Goal: Task Accomplishment & Management: Complete application form

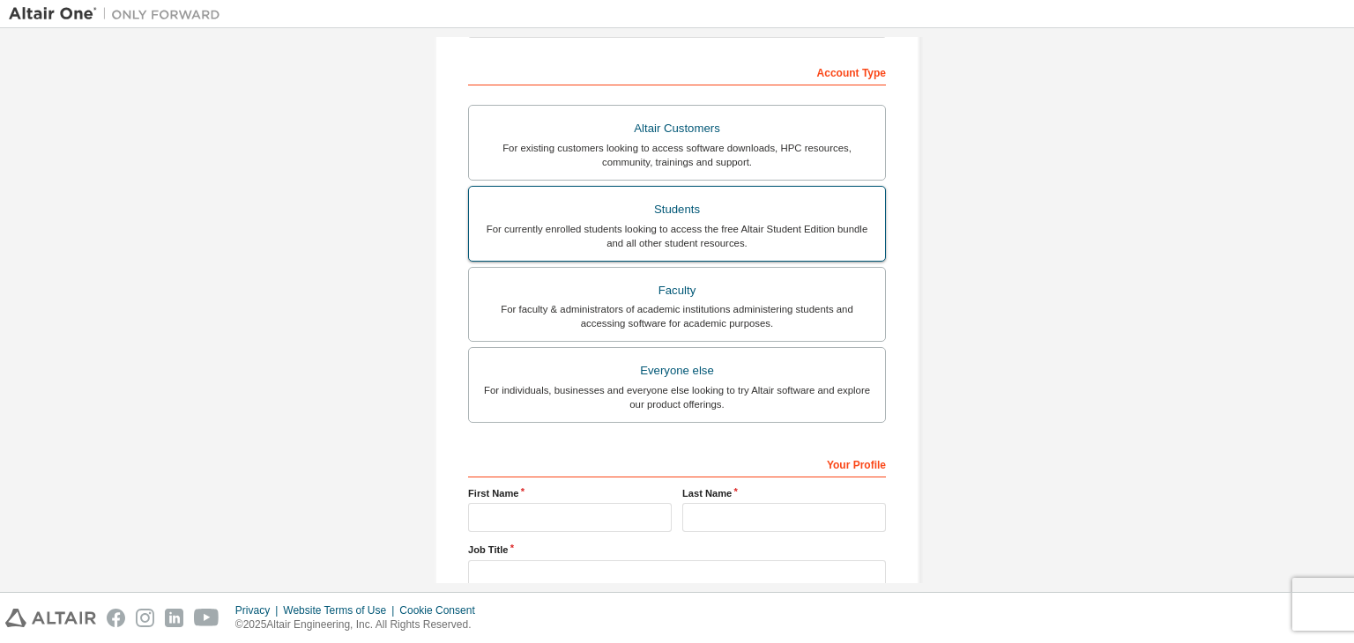
click at [652, 213] on div "Students" at bounding box center [676, 209] width 395 height 25
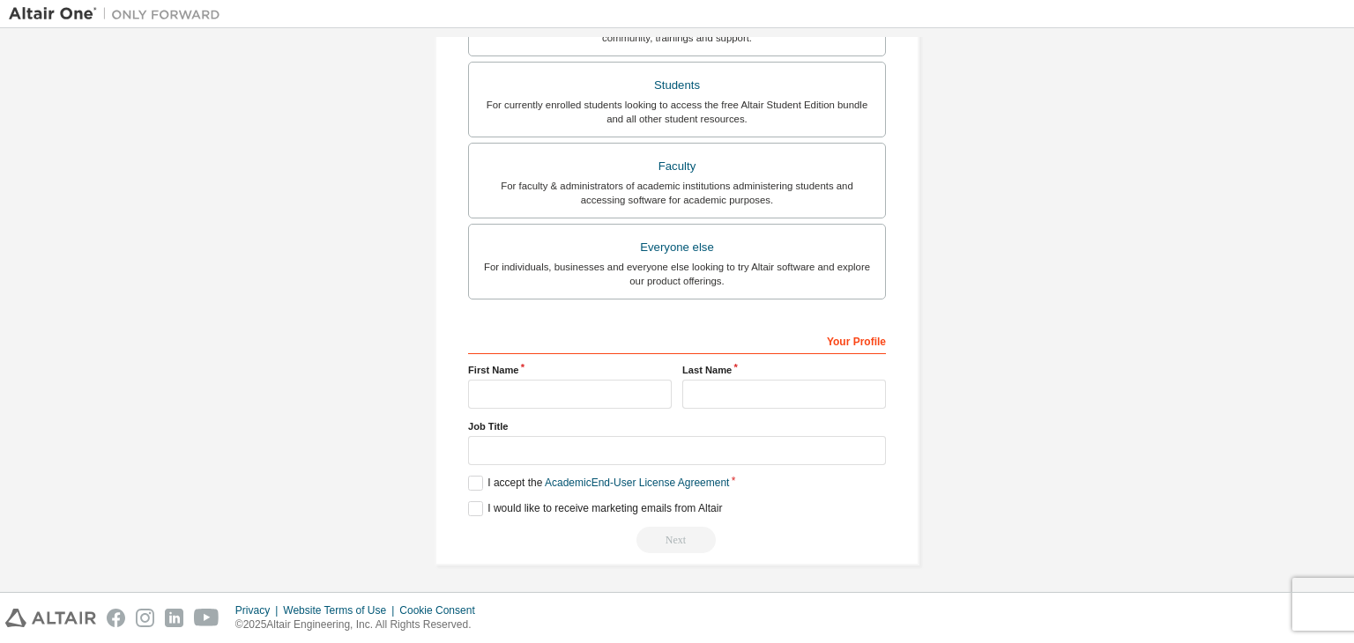
scroll to position [383, 0]
click at [568, 389] on input "text" at bounding box center [570, 394] width 204 height 29
click at [545, 283] on div "For individuals, businesses and everyone else looking to try Altair software an…" at bounding box center [676, 274] width 395 height 28
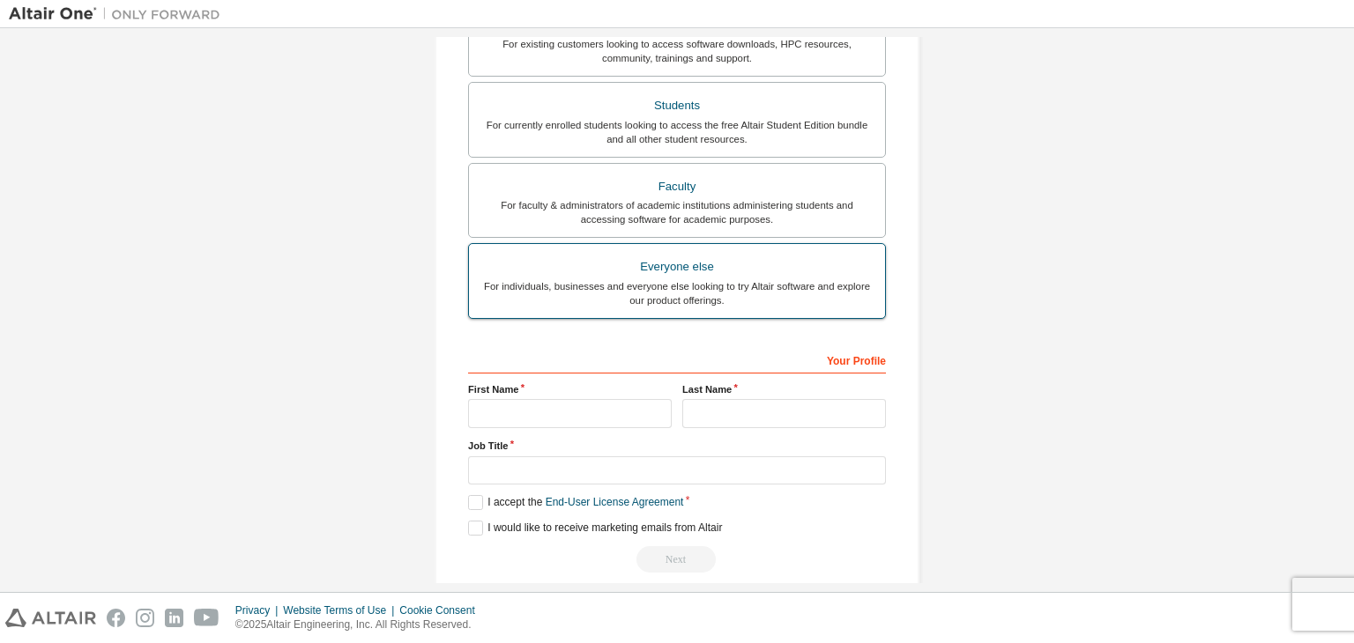
scroll to position [367, 0]
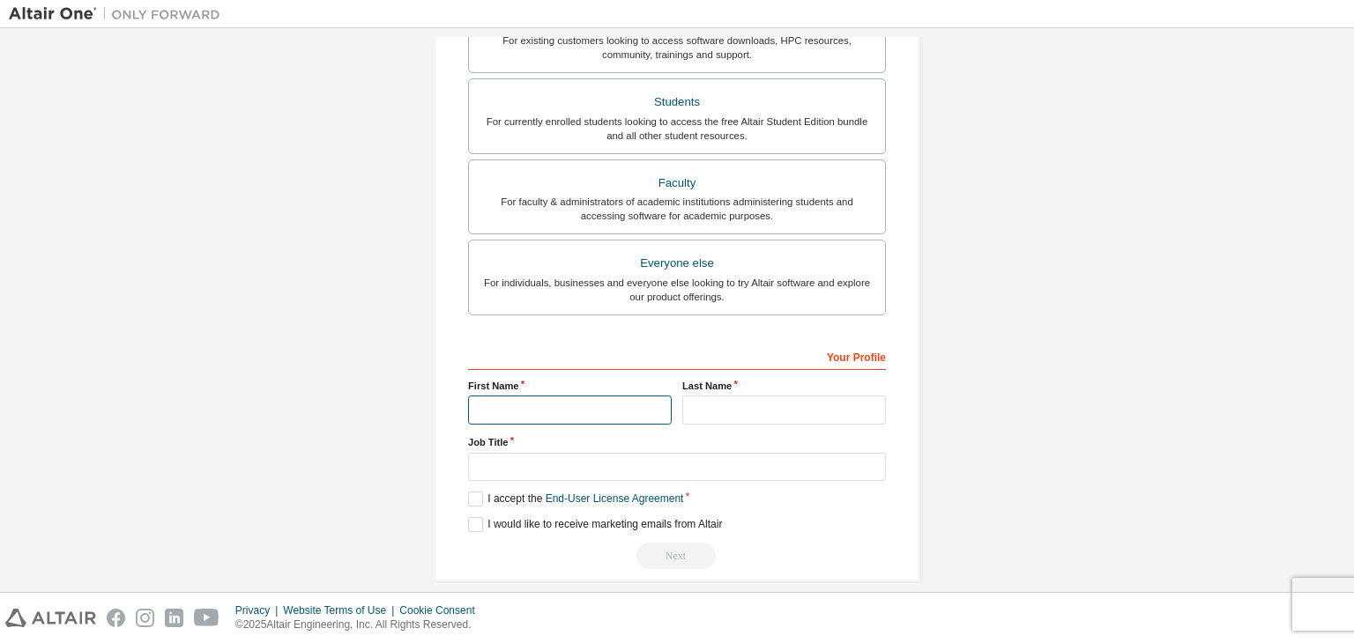
click at [502, 404] on input "text" at bounding box center [570, 410] width 204 height 29
type input "*********"
click at [691, 399] on input "text" at bounding box center [784, 410] width 204 height 29
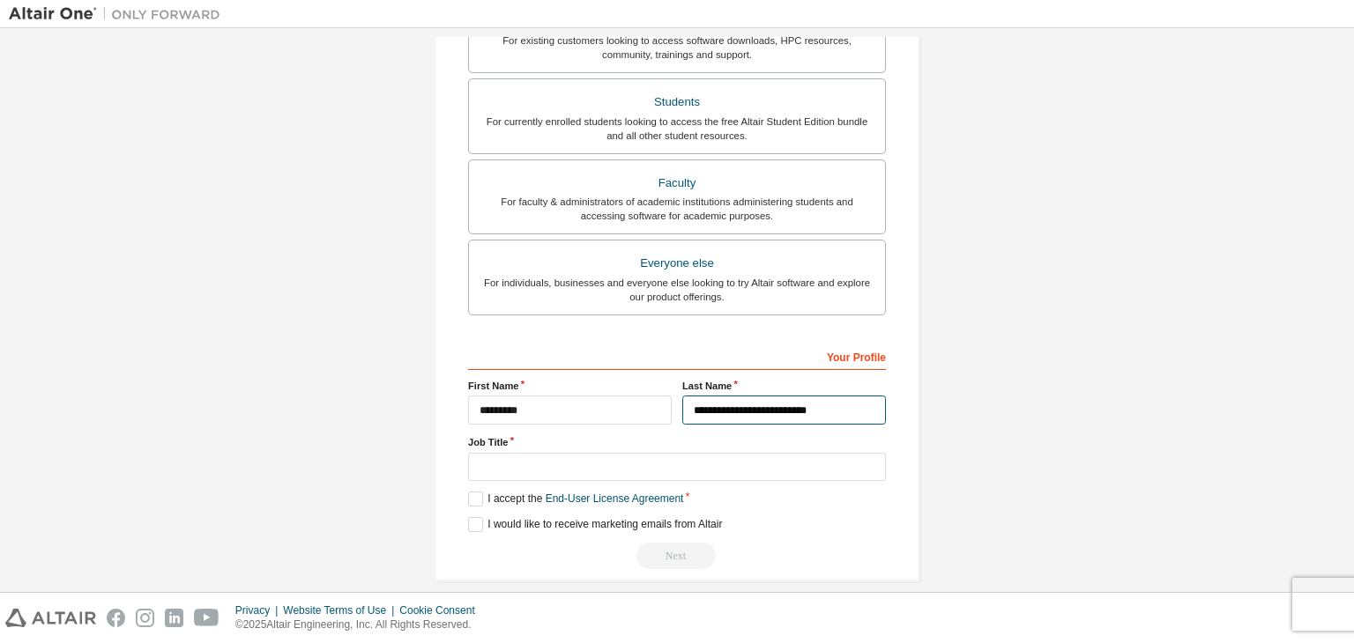
scroll to position [383, 0]
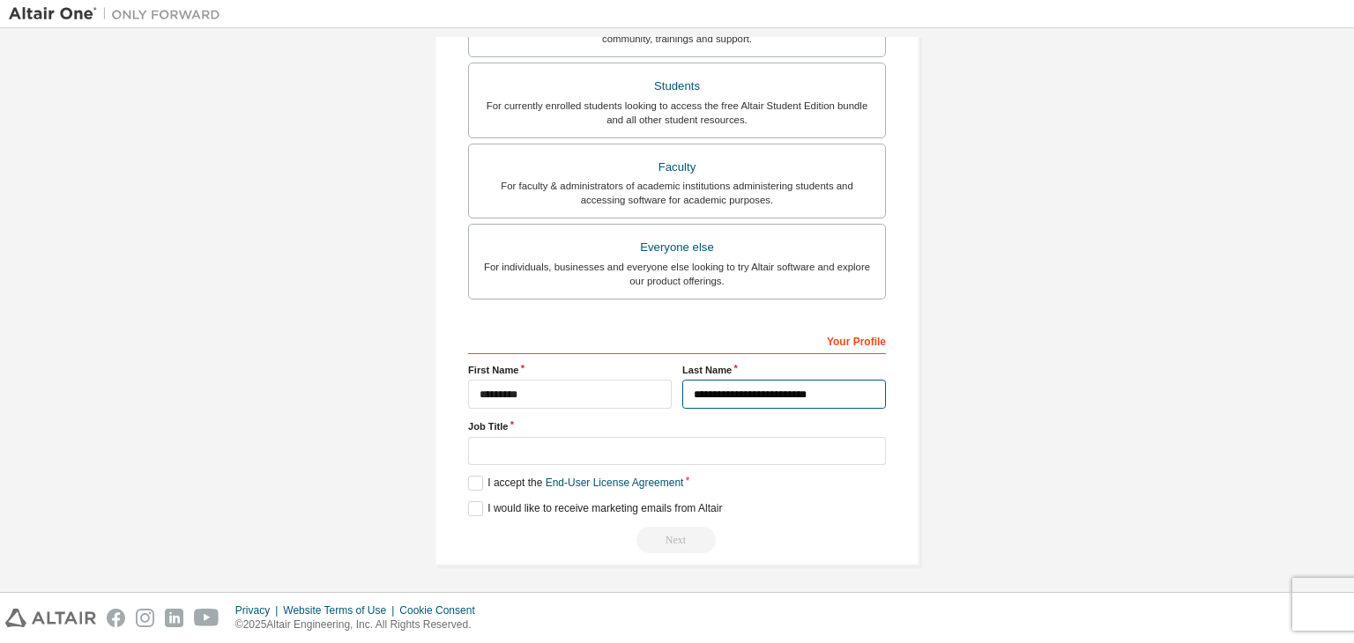
type input "**********"
click at [494, 445] on input "text" at bounding box center [677, 451] width 418 height 29
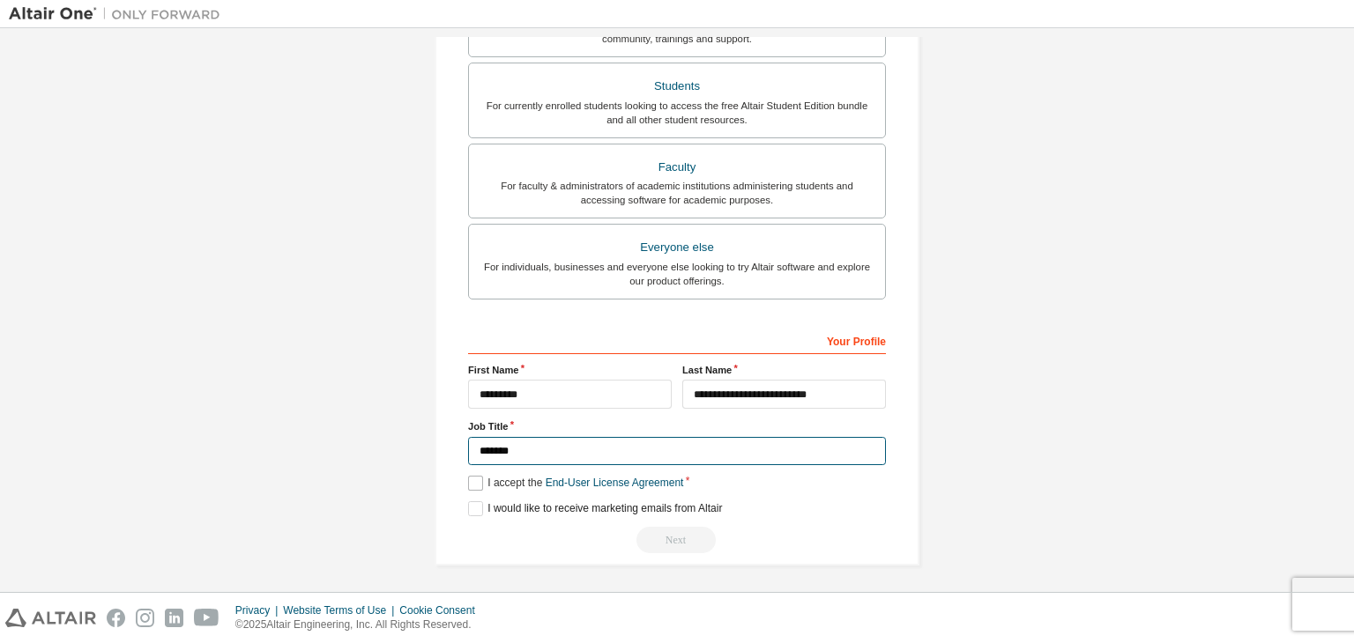
type input "*******"
click at [476, 477] on label "I accept the End-User License Agreement" at bounding box center [575, 483] width 215 height 15
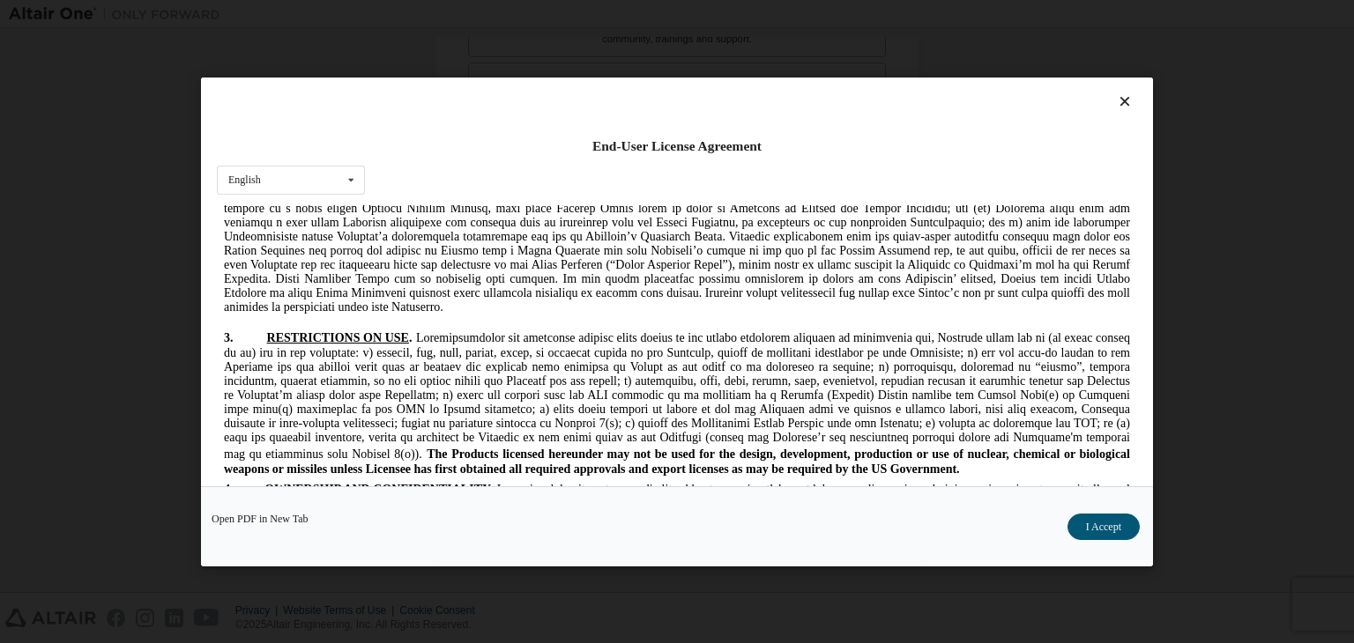
scroll to position [1674, 0]
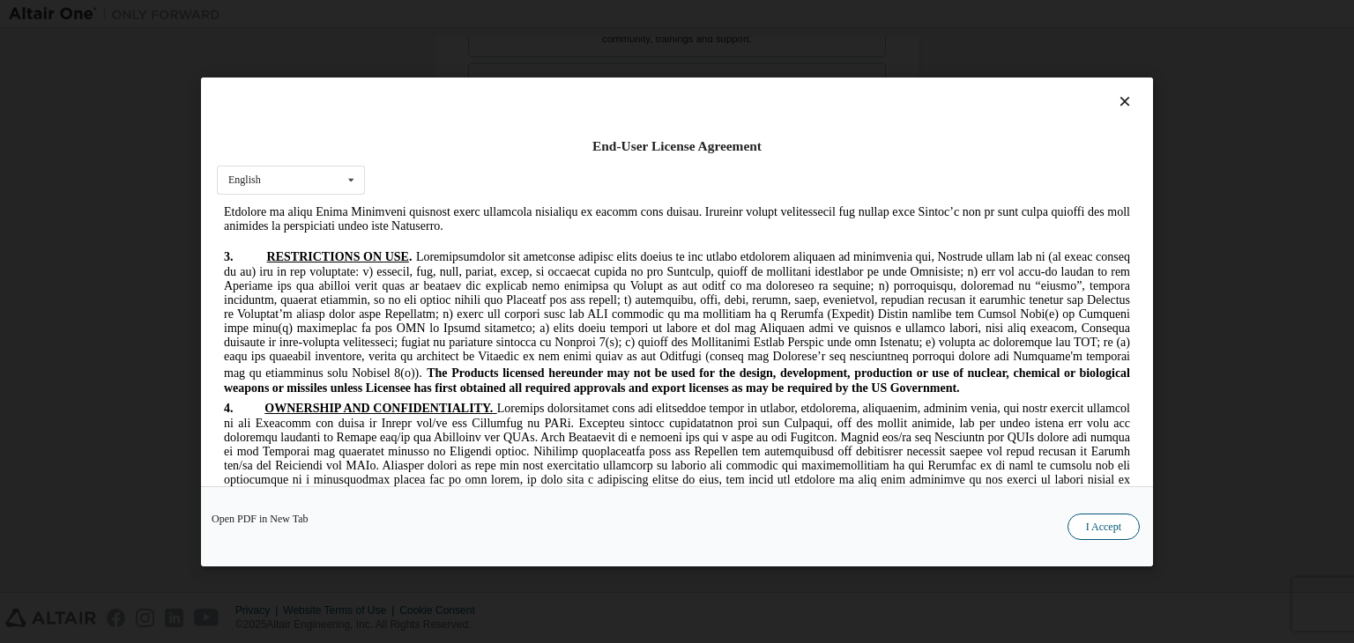
click at [1086, 516] on button "I Accept" at bounding box center [1103, 527] width 72 height 26
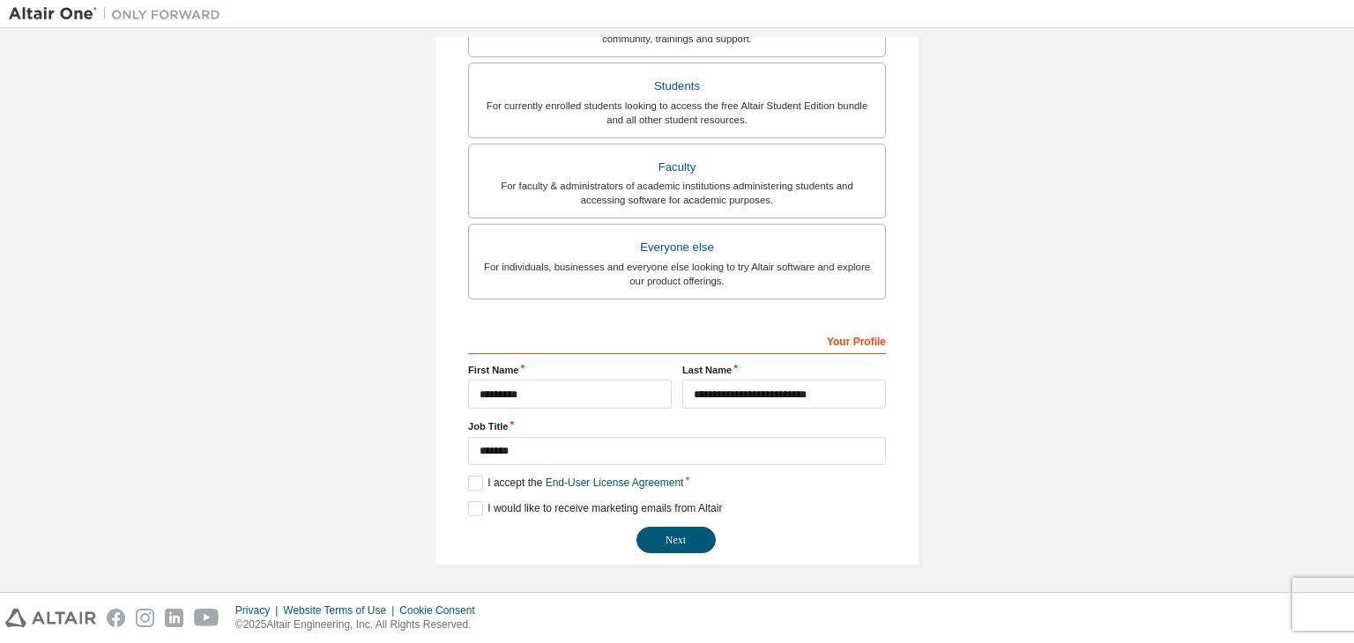
click at [472, 496] on div "**********" at bounding box center [677, 440] width 418 height 228
click at [472, 501] on label "I would like to receive marketing emails from Altair" at bounding box center [595, 508] width 254 height 15
click at [656, 533] on button "Next" at bounding box center [675, 540] width 79 height 26
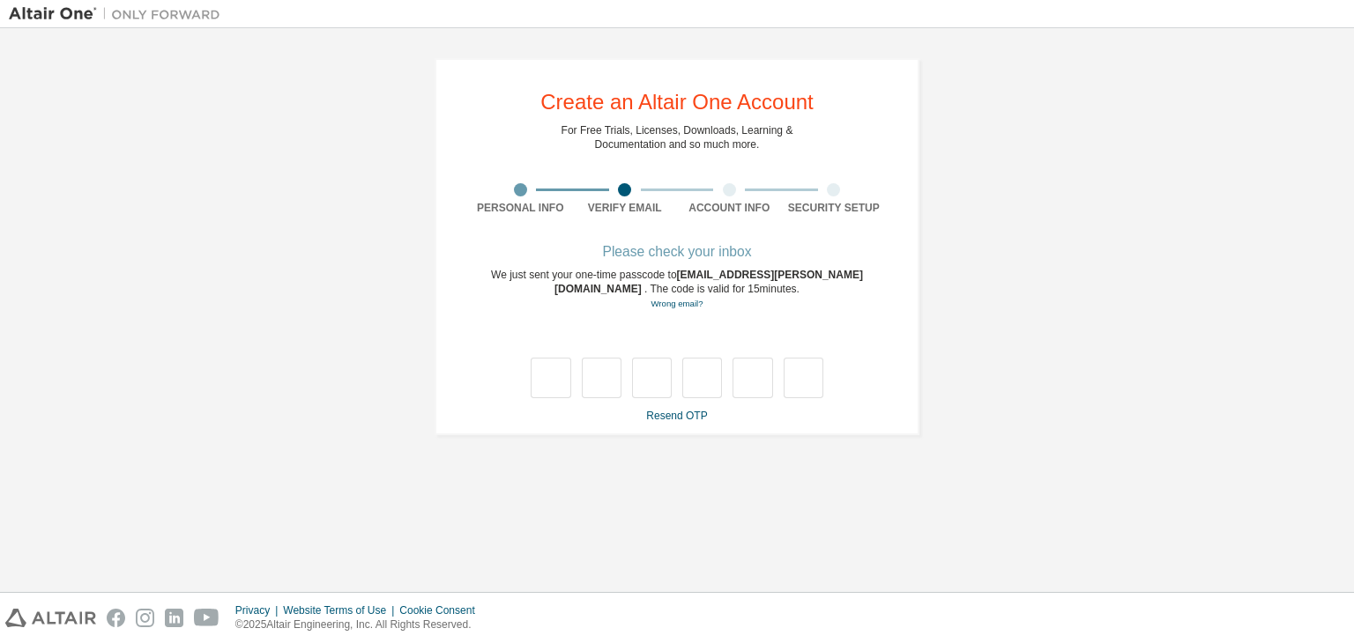
type input "*"
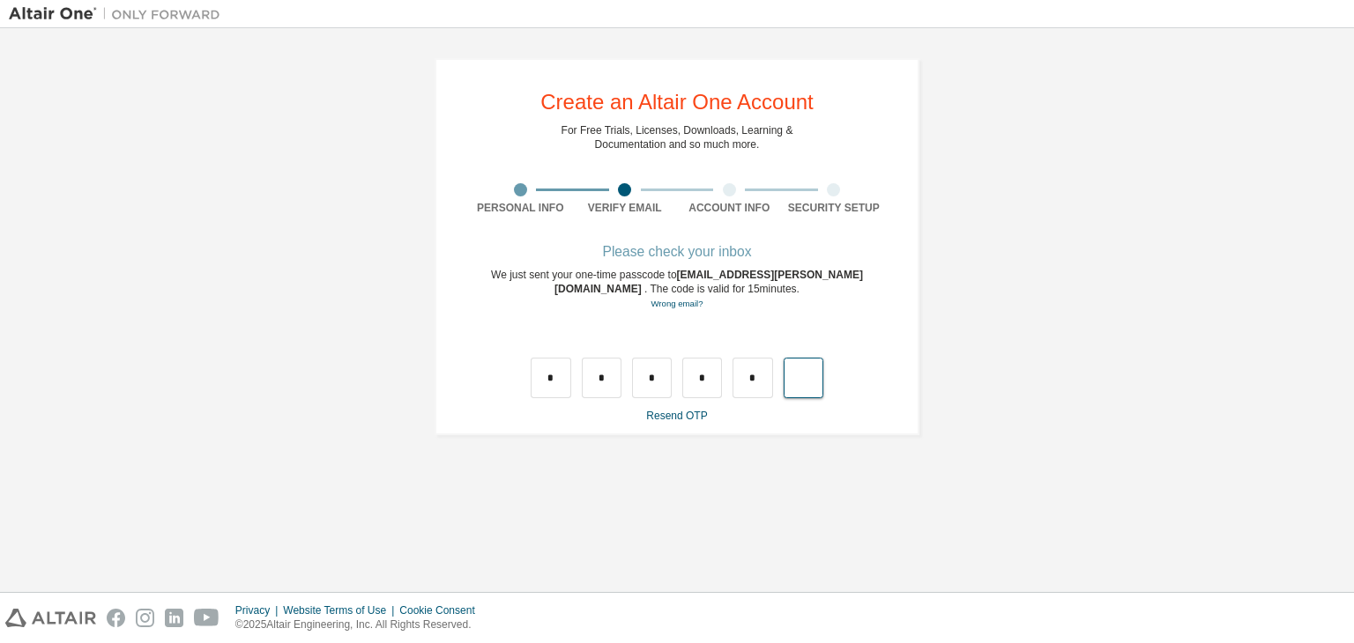
type input "*"
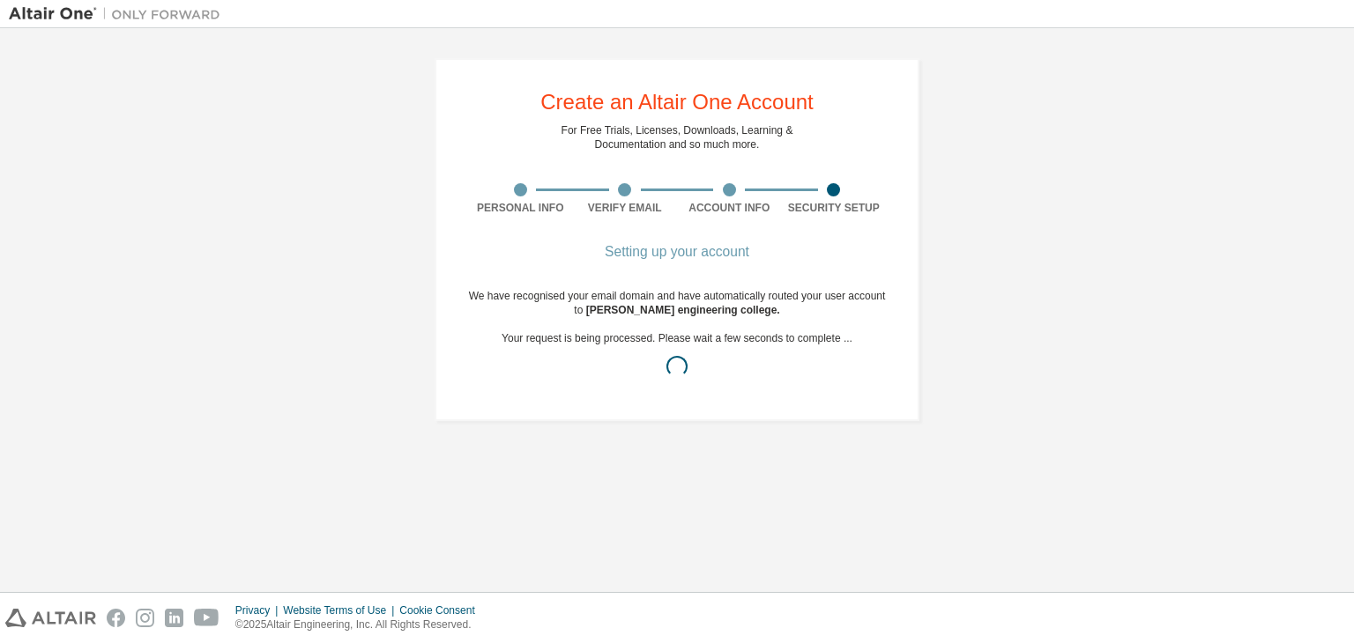
click at [317, 26] on div at bounding box center [780, 13] width 1103 height 27
